Goal: Information Seeking & Learning: Learn about a topic

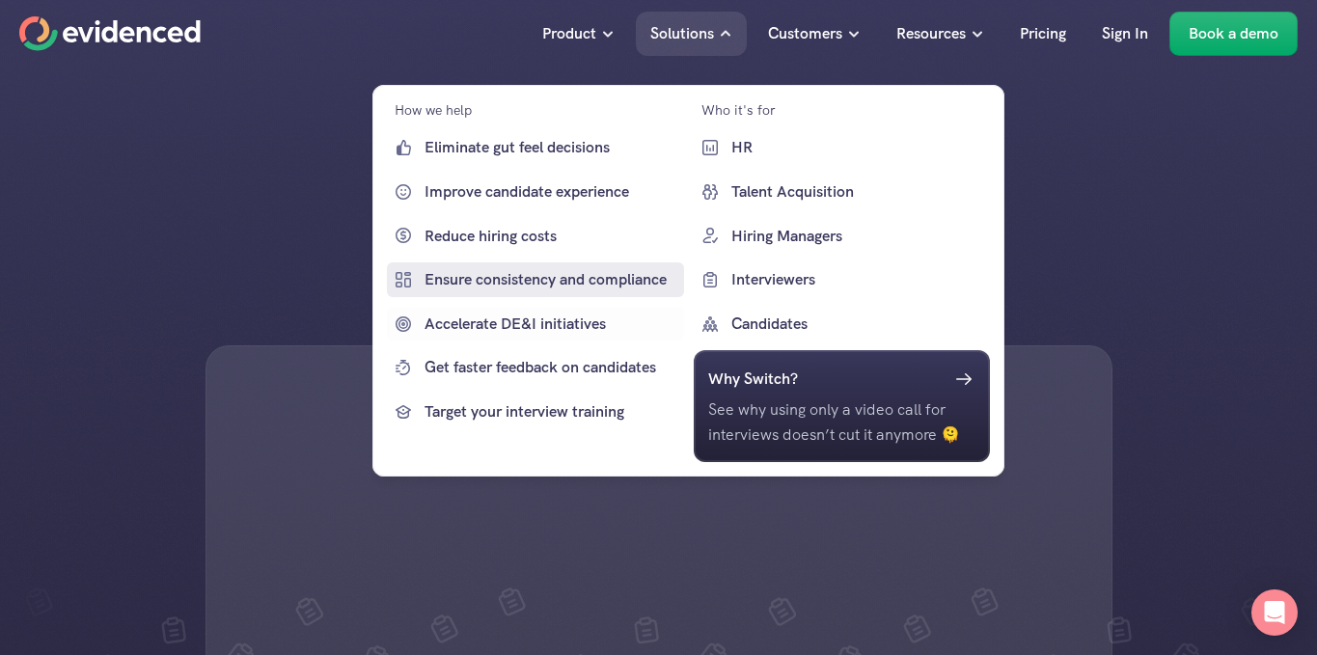
click at [544, 279] on p "Ensure consistency and compliance" at bounding box center [552, 279] width 255 height 25
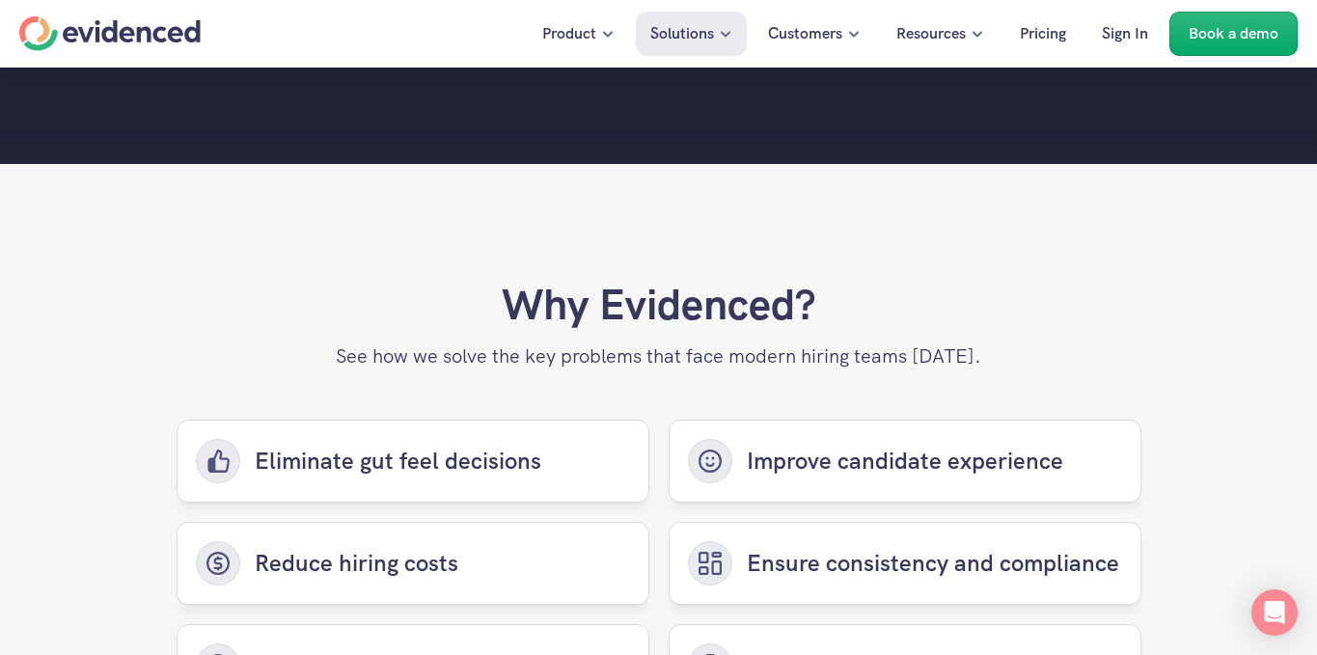
scroll to position [4506, 0]
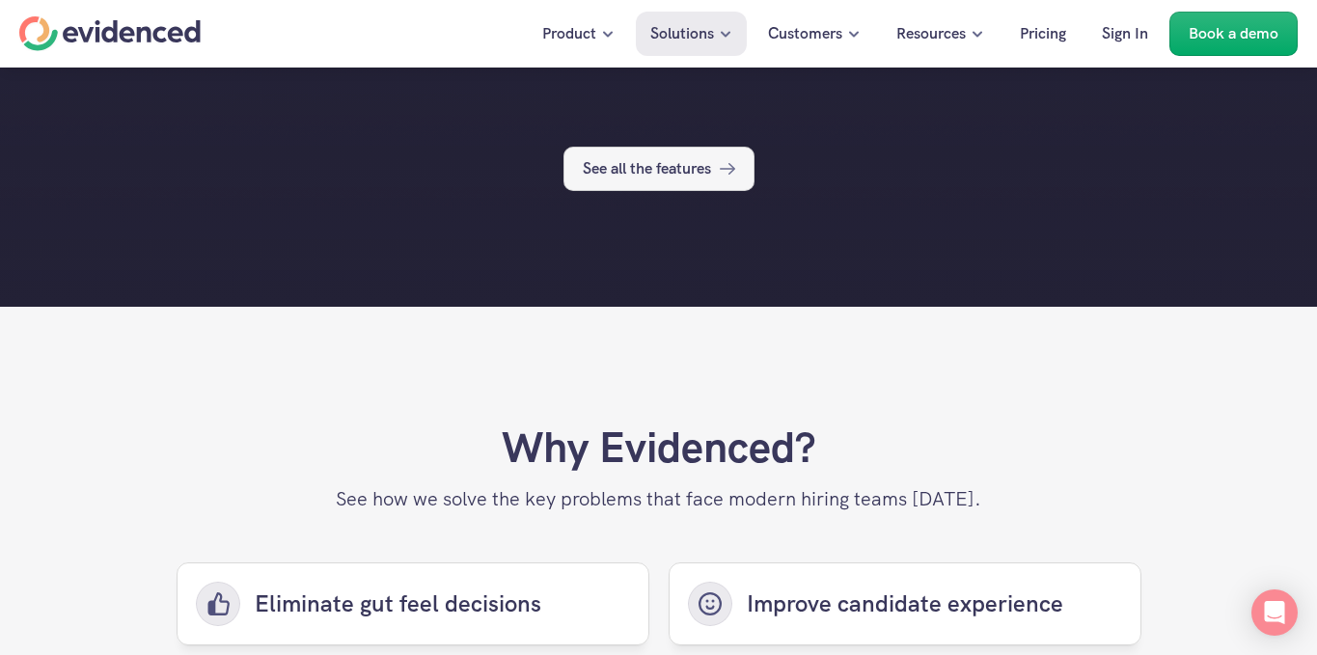
click at [674, 188] on link "See all the features" at bounding box center [659, 169] width 191 height 44
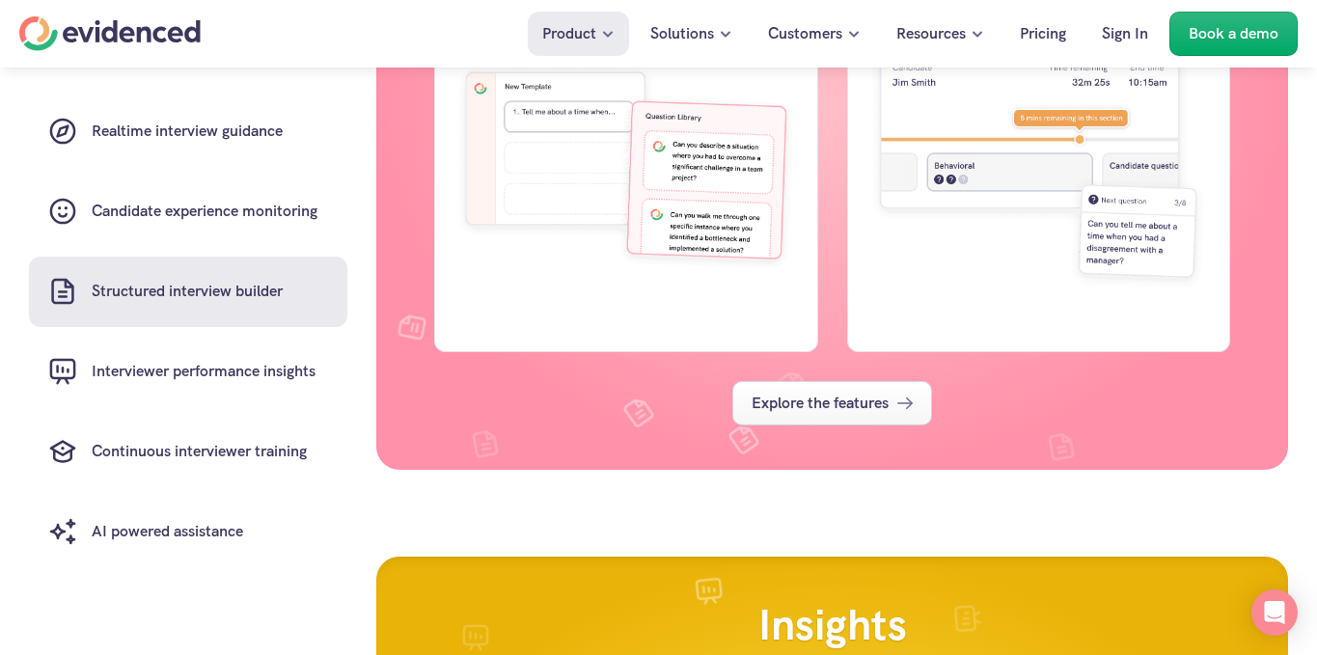
scroll to position [3415, 0]
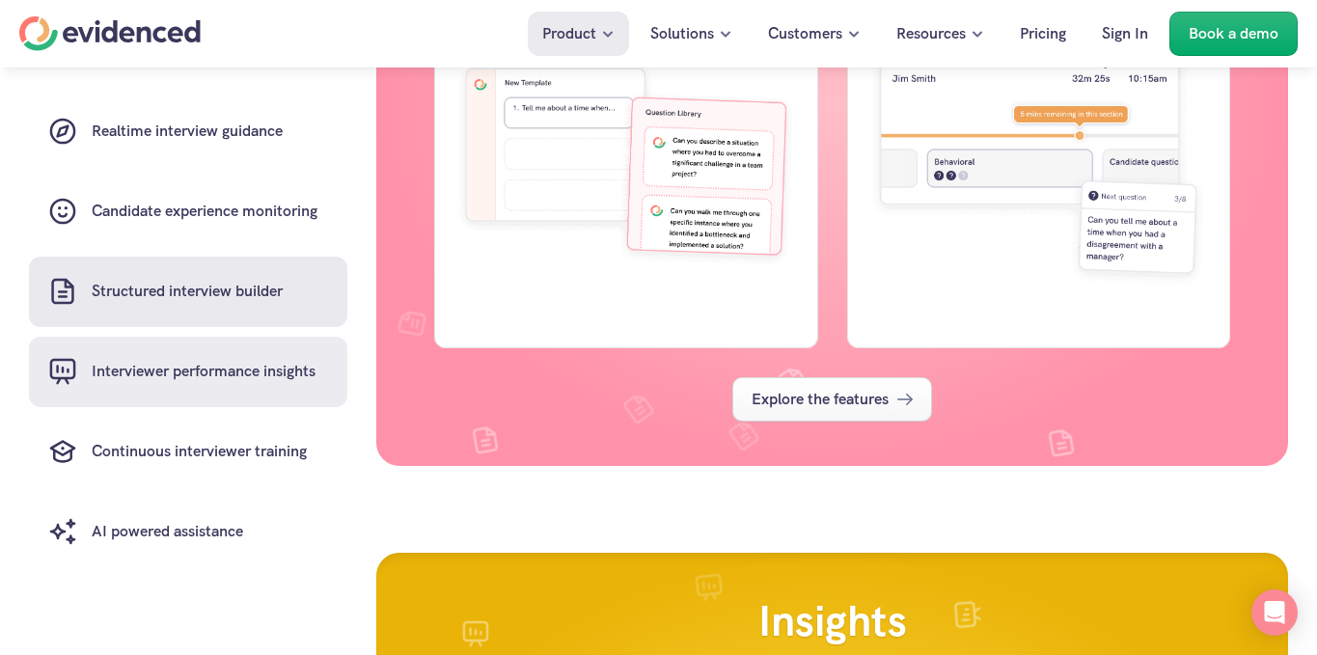
click at [238, 389] on link "Interviewer performance insights" at bounding box center [188, 372] width 318 height 70
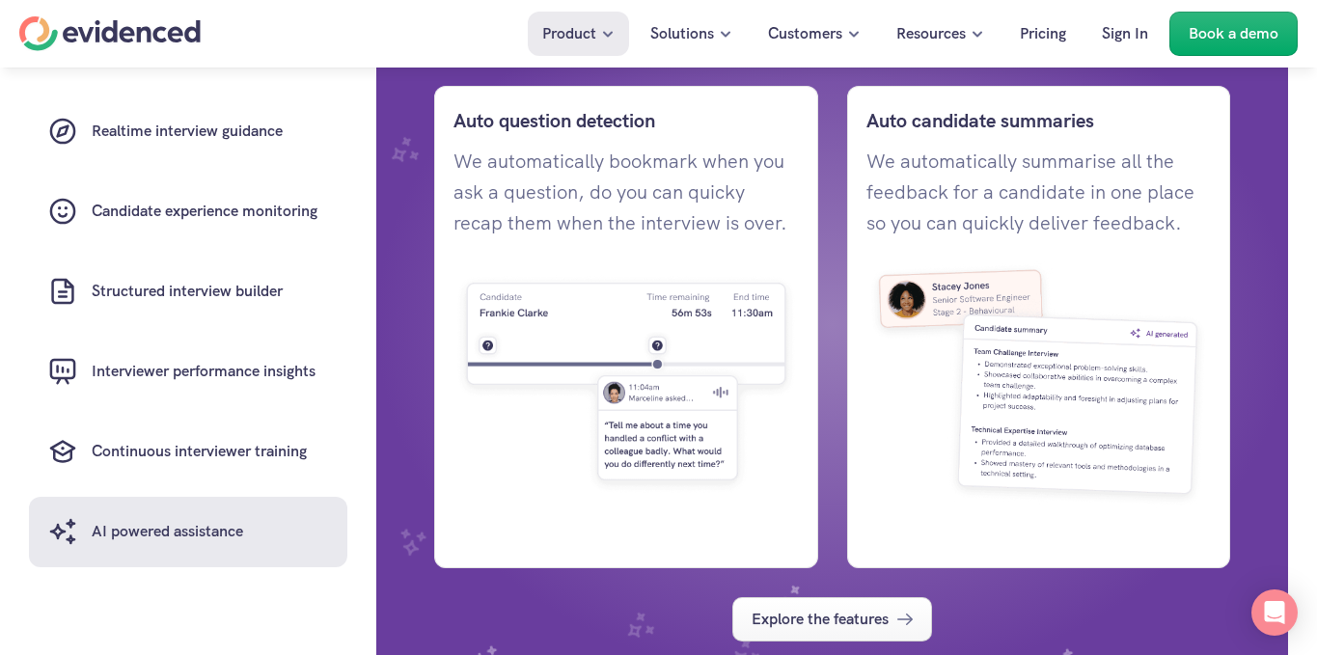
scroll to position [5630, 0]
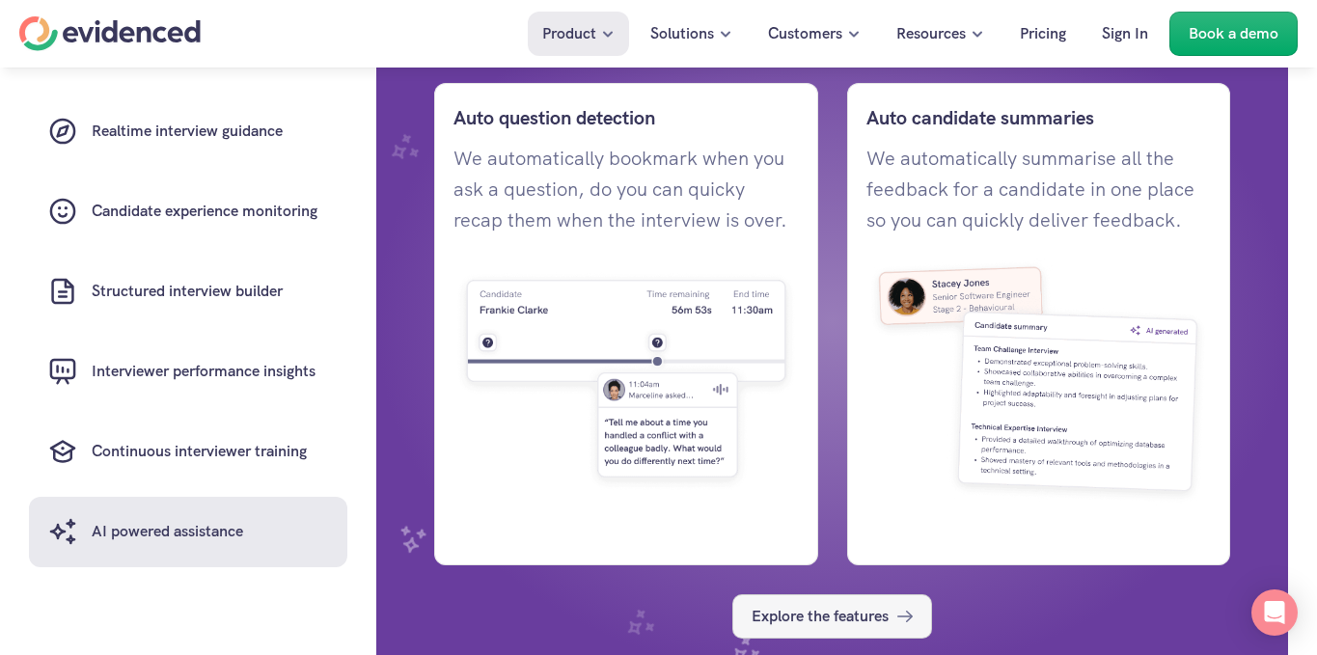
click at [790, 608] on p "Explore the features" at bounding box center [820, 616] width 137 height 25
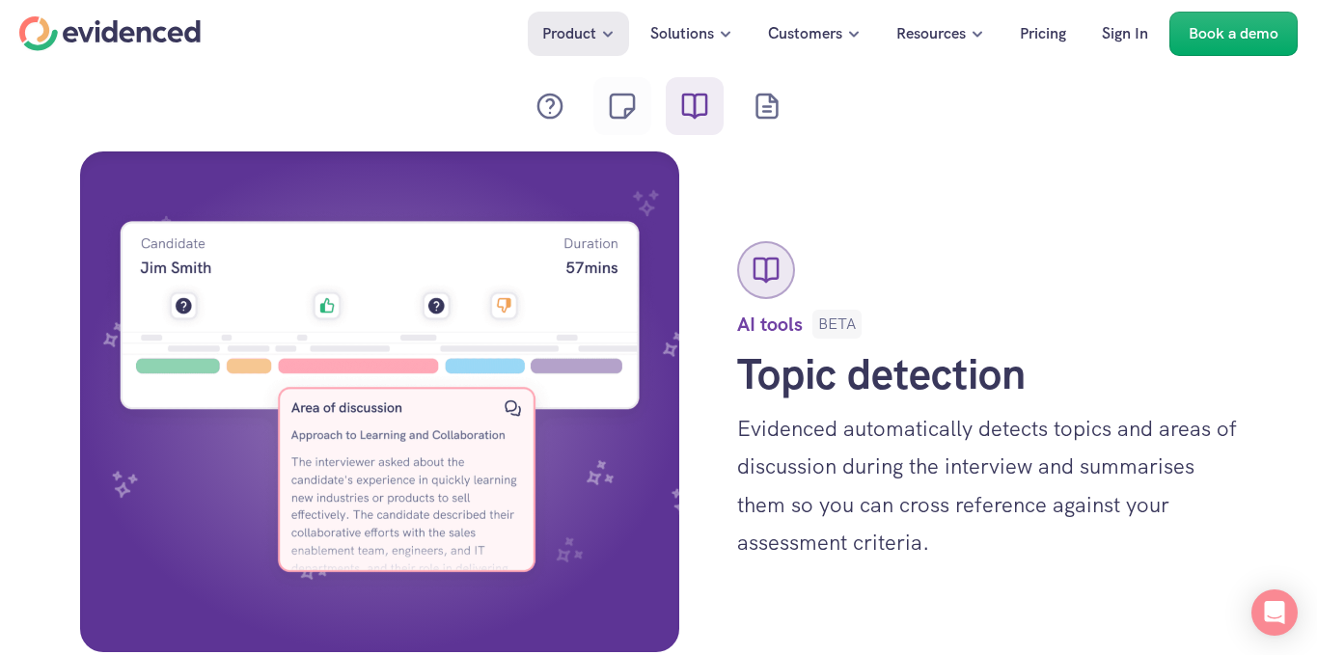
scroll to position [3240, 0]
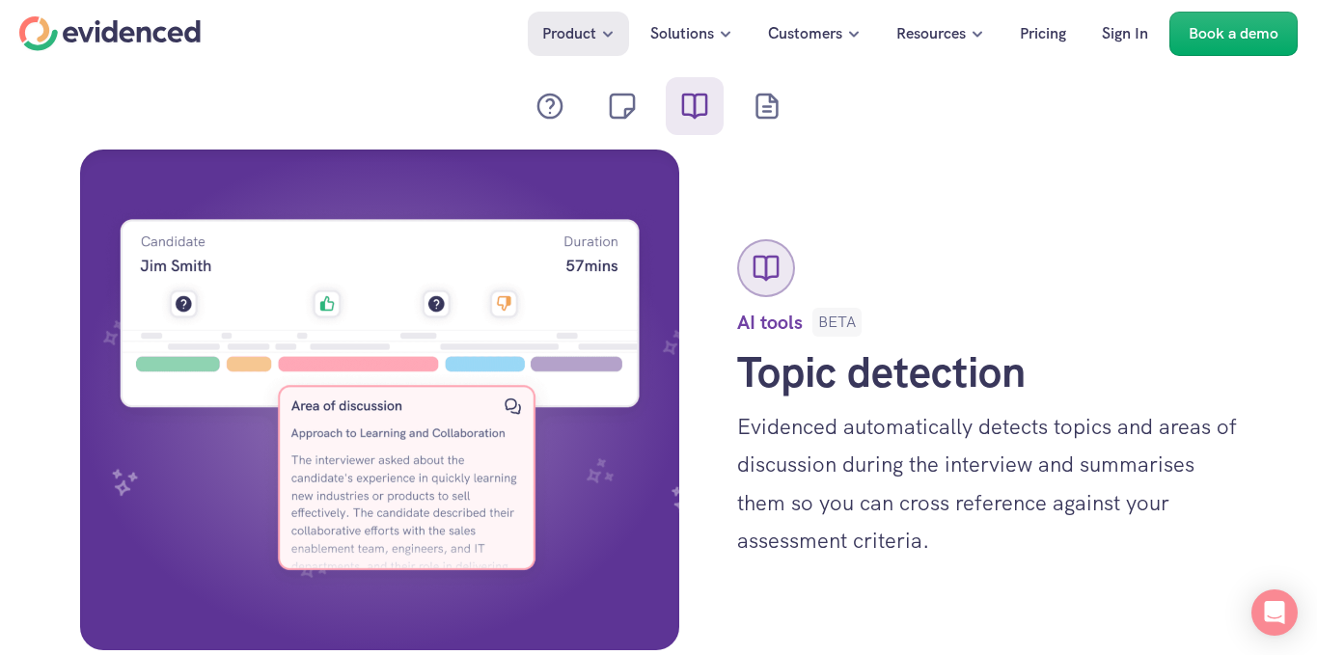
click at [764, 116] on icon at bounding box center [767, 106] width 39 height 39
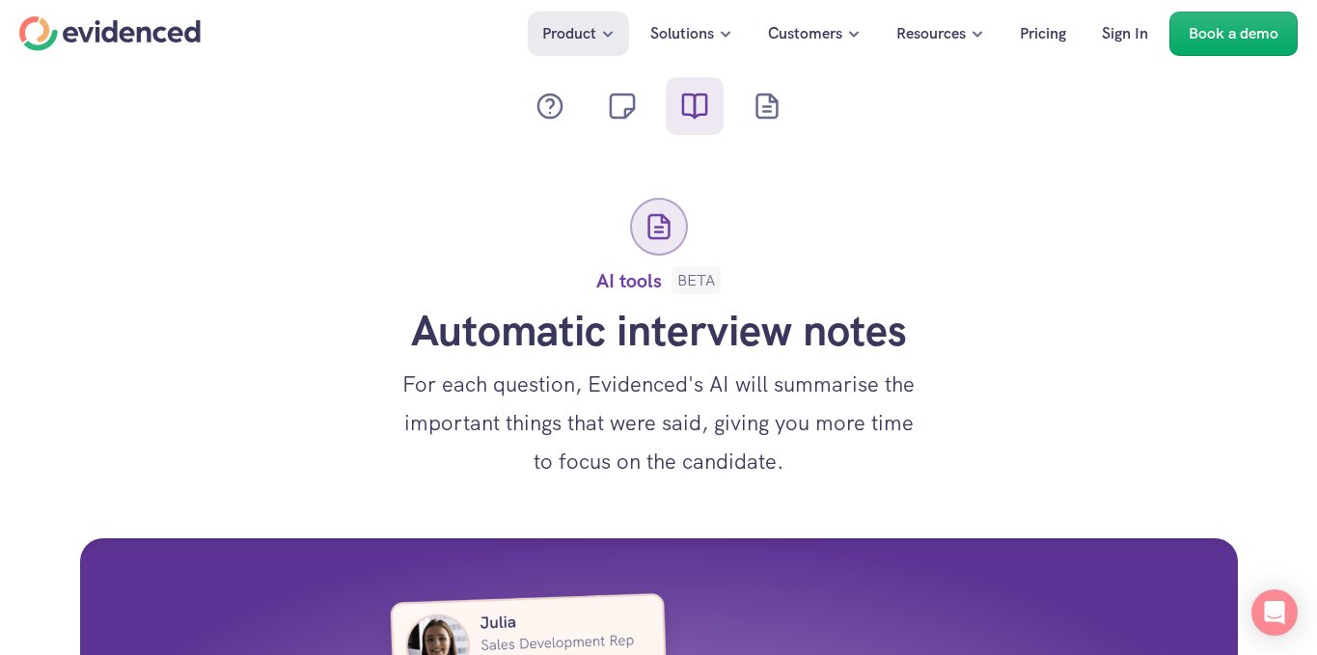
scroll to position [3880, 0]
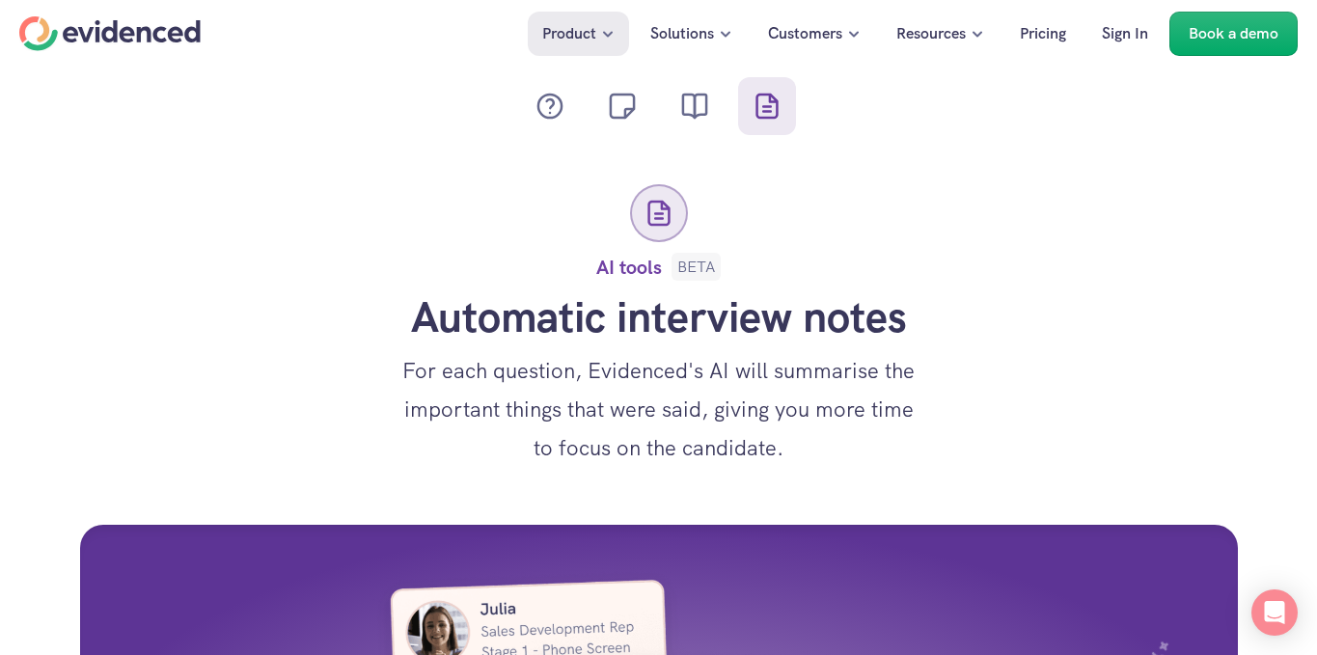
click at [624, 117] on icon at bounding box center [622, 106] width 23 height 23
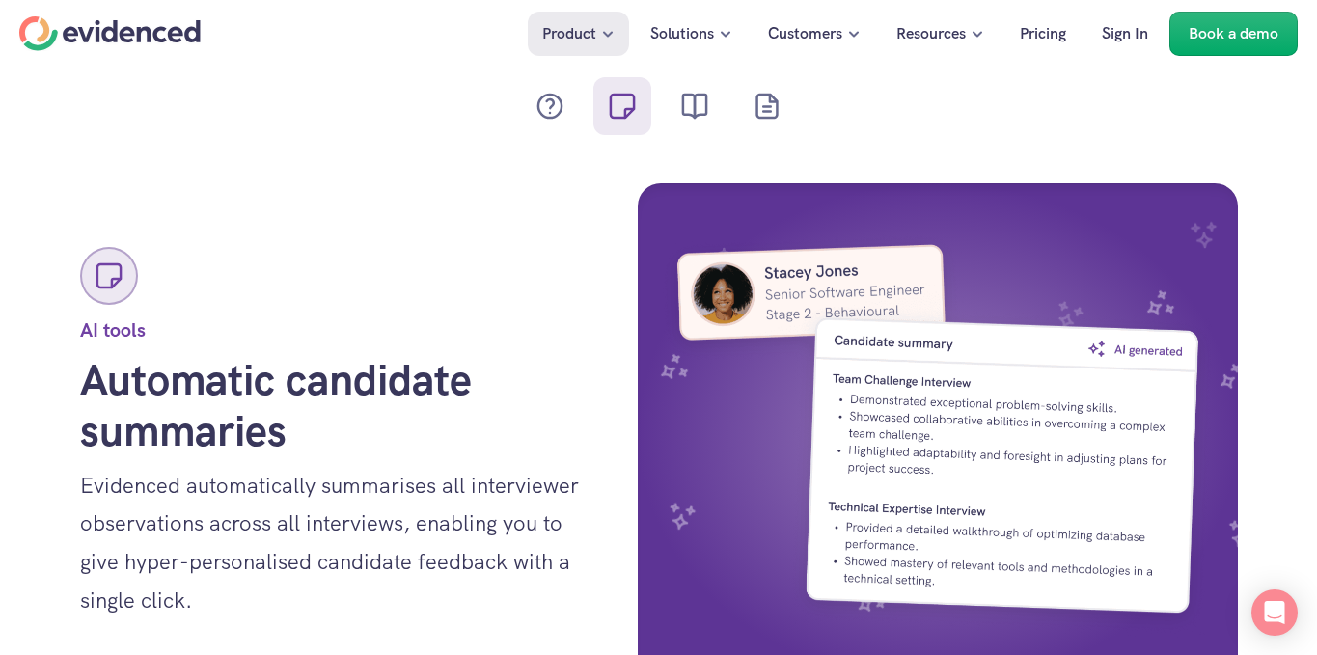
click at [541, 122] on icon at bounding box center [550, 106] width 39 height 39
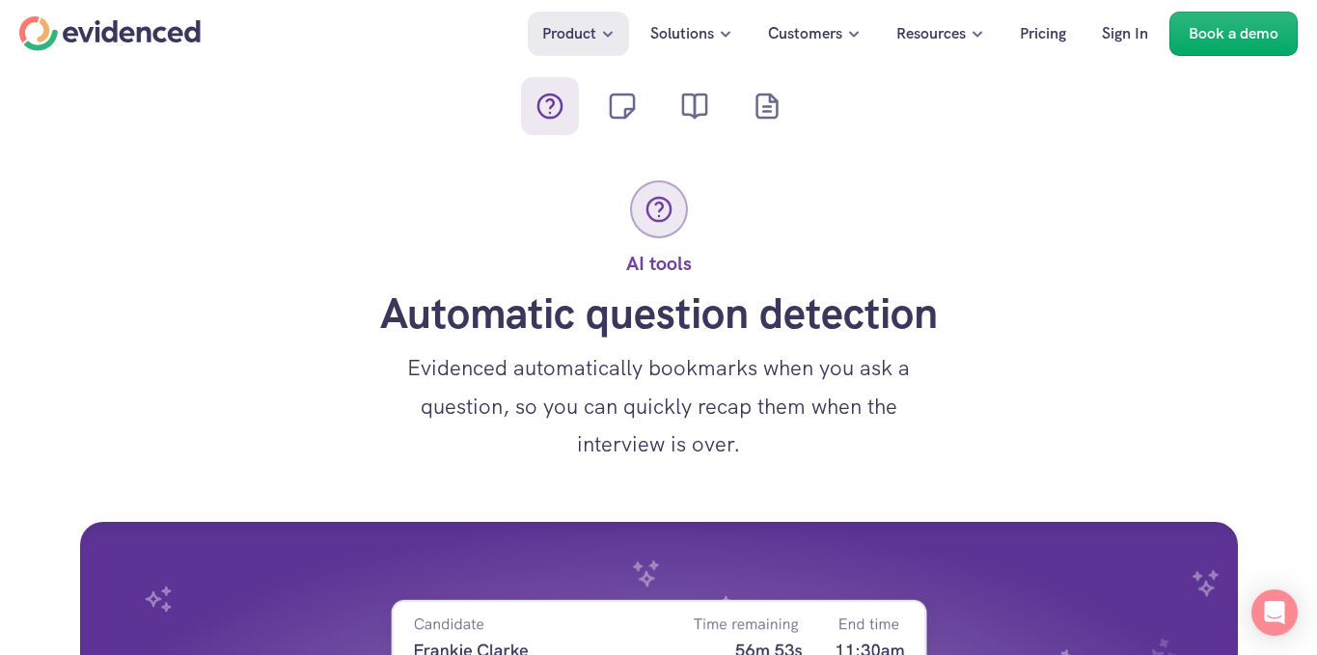
scroll to position [972, 0]
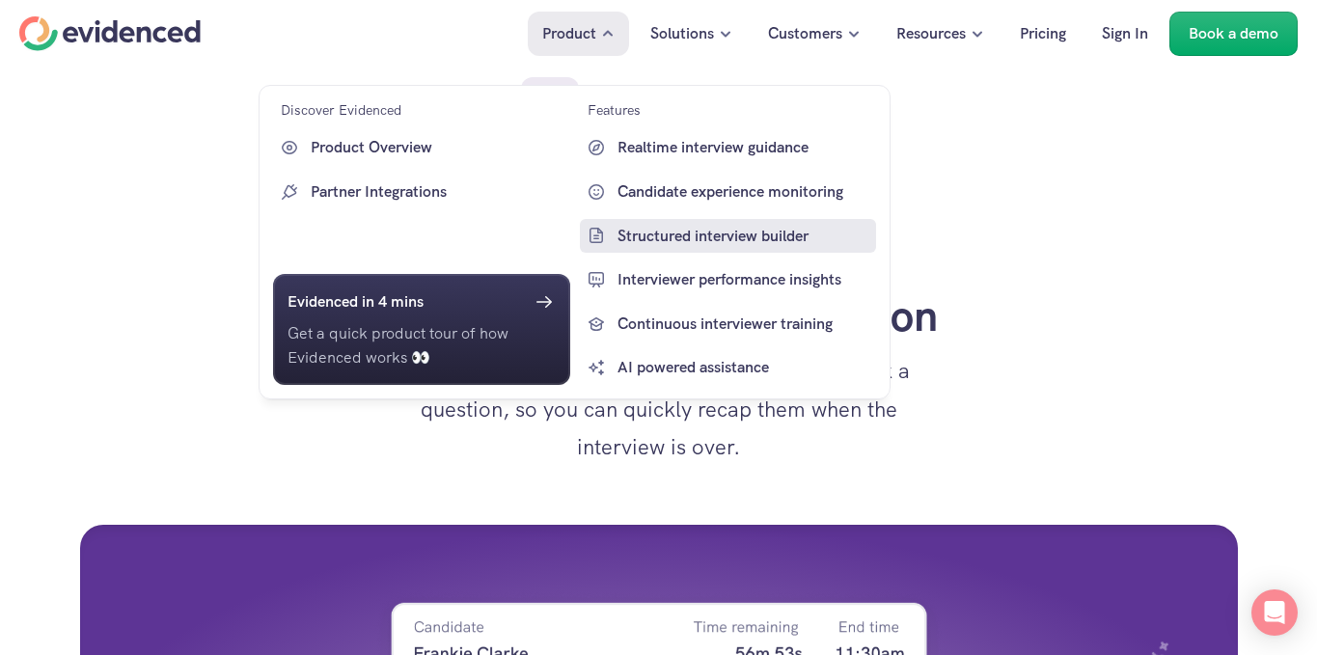
click at [711, 247] on p "Structured interview builder" at bounding box center [745, 235] width 255 height 25
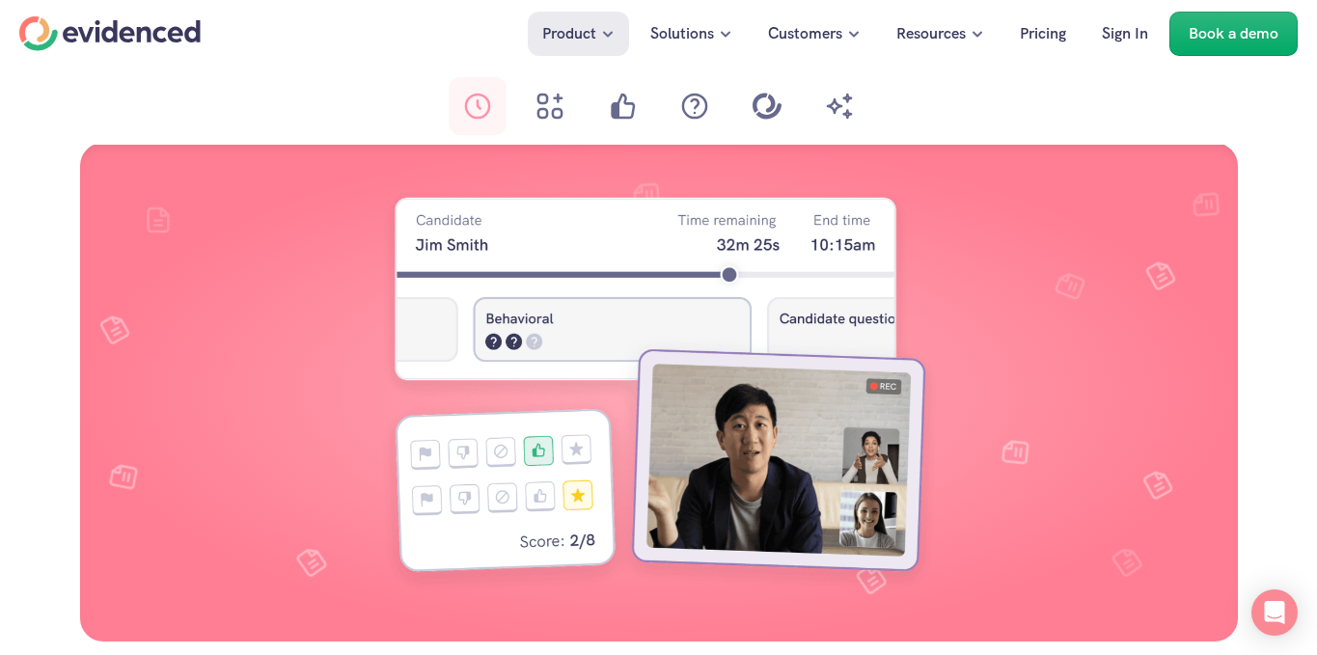
scroll to position [1462, 0]
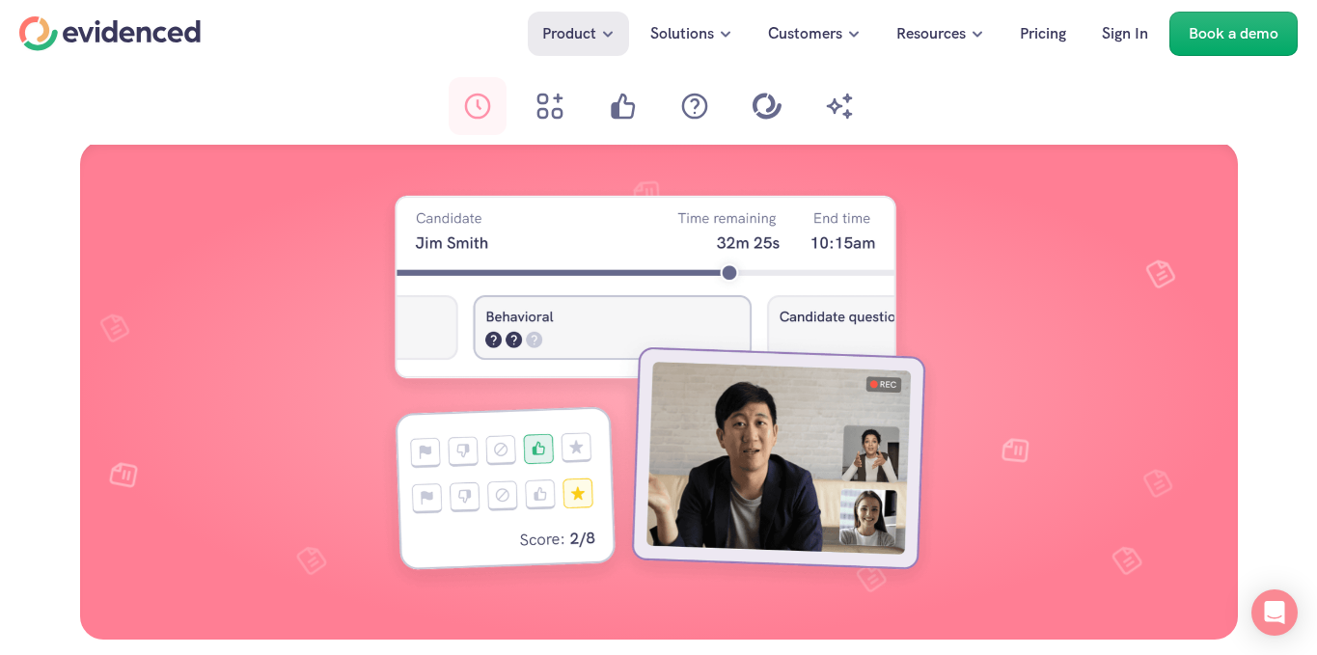
scroll to position [1462, 0]
